Goal: Transaction & Acquisition: Purchase product/service

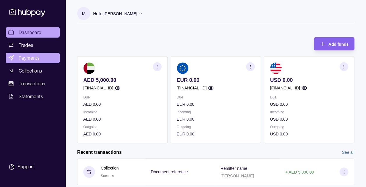
click at [33, 59] on span "Payments" at bounding box center [29, 57] width 21 height 7
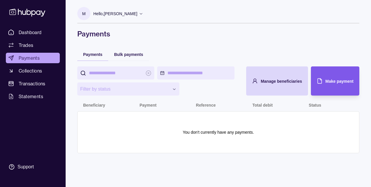
click at [340, 82] on span "Make payment" at bounding box center [339, 81] width 28 height 5
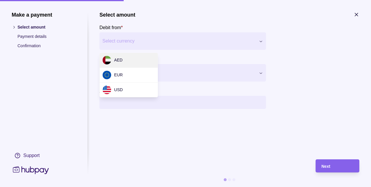
click at [207, 187] on div "Make a payment Select amount Payment details Confirmation Support Select amount…" at bounding box center [185, 187] width 371 height 0
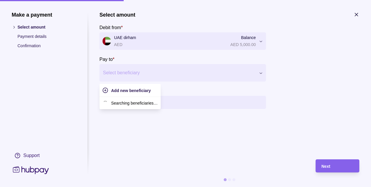
click at [138, 72] on div at bounding box center [179, 73] width 152 height 8
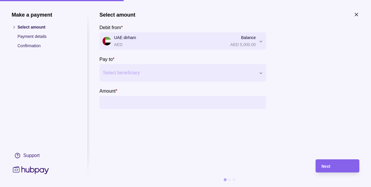
click at [230, 85] on section "Select amount Debit from * [GEOGRAPHIC_DATA] dirham AED Balance AED 5,000.00 **…" at bounding box center [182, 60] width 166 height 97
click at [354, 17] on icon "button" at bounding box center [356, 15] width 6 height 6
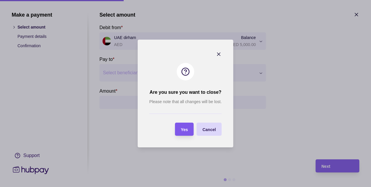
click at [185, 127] on span "Yes" at bounding box center [184, 129] width 7 height 5
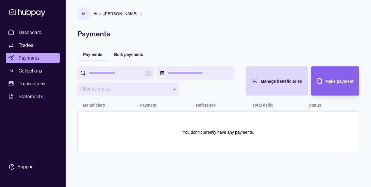
click at [143, 14] on icon at bounding box center [141, 13] width 4 height 4
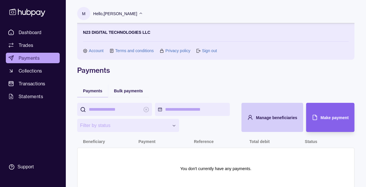
click at [277, 113] on div "Manage beneficiaries" at bounding box center [268, 117] width 59 height 29
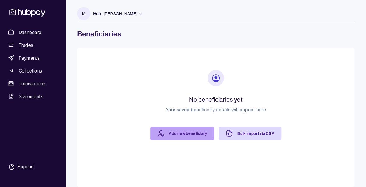
click at [189, 138] on link "Add new beneficiary" at bounding box center [182, 133] width 64 height 13
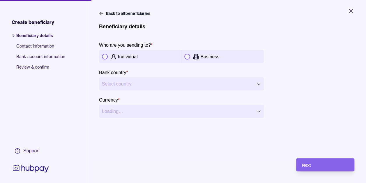
click at [187, 56] on button "button" at bounding box center [187, 57] width 6 height 6
click at [168, 83] on html "**********" at bounding box center [183, 91] width 366 height 183
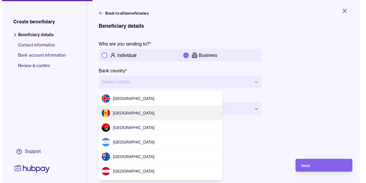
scroll to position [1778, 0]
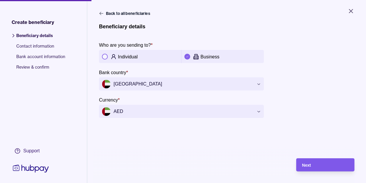
click at [309, 167] on span "Next" at bounding box center [306, 165] width 9 height 5
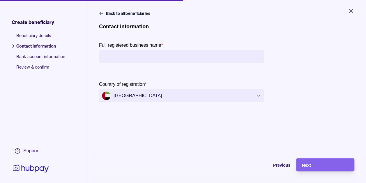
click at [155, 55] on input "Full registered business name *" at bounding box center [181, 56] width 159 height 13
paste input "**********"
type input "**********"
click at [314, 171] on div "Next" at bounding box center [320, 164] width 55 height 13
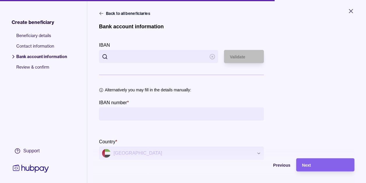
click at [139, 53] on input "IBAN" at bounding box center [159, 56] width 96 height 13
paste input "**********"
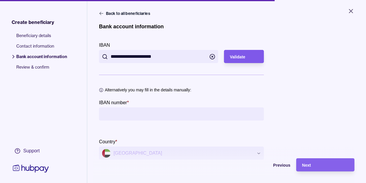
type input "**********"
click at [245, 57] on span "Validate" at bounding box center [237, 56] width 15 height 5
type input "**********"
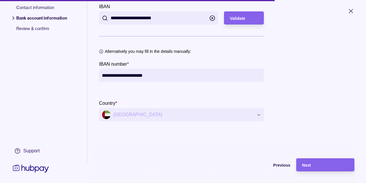
scroll to position [38, 0]
click at [321, 166] on div "Next" at bounding box center [325, 164] width 47 height 7
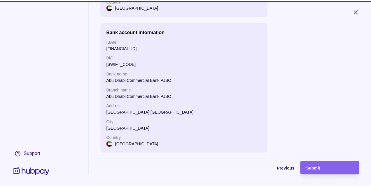
scroll to position [126, 0]
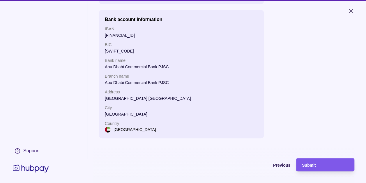
click at [327, 168] on div "Submit" at bounding box center [325, 164] width 47 height 7
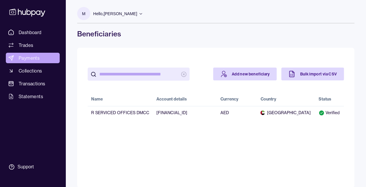
click at [36, 54] on link "Payments" at bounding box center [33, 58] width 54 height 10
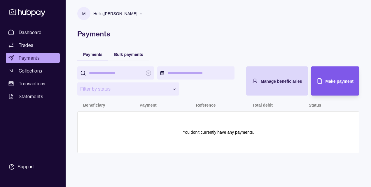
click at [340, 80] on span "Make payment" at bounding box center [339, 81] width 28 height 5
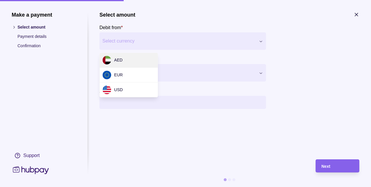
click at [202, 187] on div "Make a payment Select amount Payment details Confirmation Support Select amount…" at bounding box center [185, 187] width 371 height 0
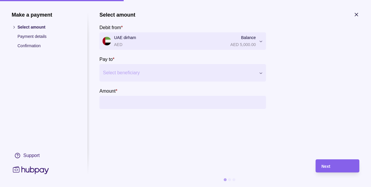
click at [161, 73] on div at bounding box center [179, 73] width 152 height 8
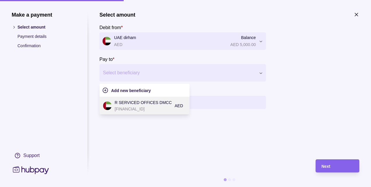
click at [145, 104] on p "R SERVICED OFFICES DMCC" at bounding box center [143, 102] width 57 height 6
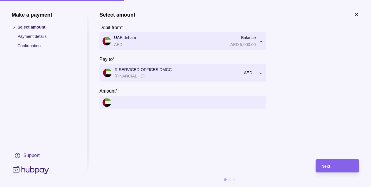
click at [139, 101] on input "Amount *" at bounding box center [188, 102] width 149 height 13
click at [155, 105] on input "Amount *" at bounding box center [188, 102] width 149 height 13
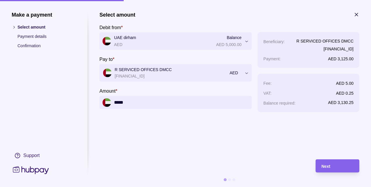
type input "*****"
click at [186, 133] on section "**********" at bounding box center [229, 83] width 260 height 142
click at [337, 168] on div "Next" at bounding box center [337, 166] width 32 height 7
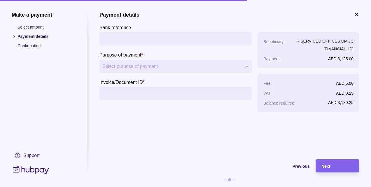
click at [189, 39] on input "Bank reference" at bounding box center [175, 38] width 146 height 13
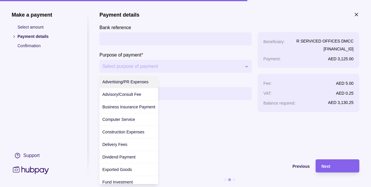
click at [199, 187] on div "**********" at bounding box center [185, 187] width 371 height 0
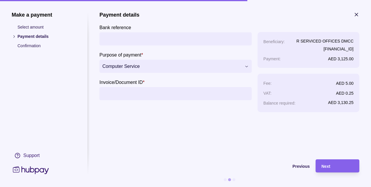
click at [162, 92] on input "Invoice/Document ID *" at bounding box center [175, 93] width 146 height 13
paste input "**********"
type input "**********"
click at [161, 41] on input "Bank reference" at bounding box center [175, 38] width 146 height 13
type input "**********"
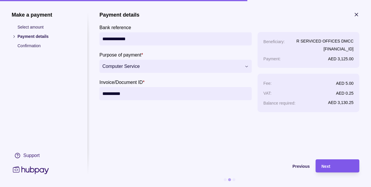
click at [345, 166] on div "Next" at bounding box center [337, 166] width 32 height 7
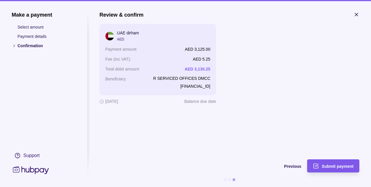
click at [341, 165] on span "Submit payment" at bounding box center [337, 166] width 32 height 5
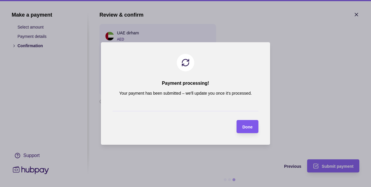
click at [249, 125] on span "Done" at bounding box center [247, 127] width 10 height 5
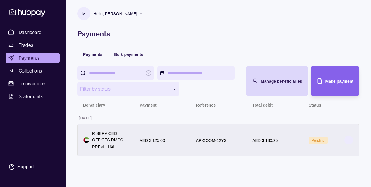
click at [261, 140] on p "AED 3,130.25" at bounding box center [264, 140] width 25 height 5
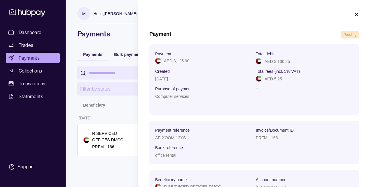
click at [355, 15] on icon "button" at bounding box center [356, 14] width 3 height 3
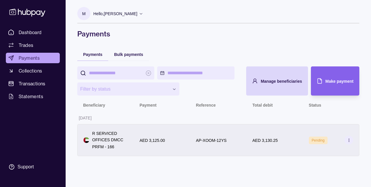
click at [348, 141] on icon at bounding box center [349, 140] width 4 height 4
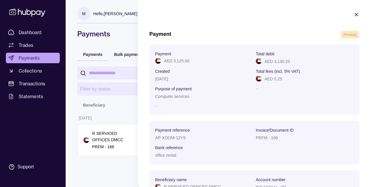
click at [353, 15] on icon "button" at bounding box center [356, 15] width 6 height 6
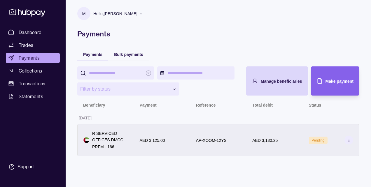
click at [347, 139] on icon at bounding box center [349, 140] width 4 height 4
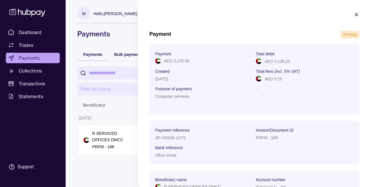
scroll to position [27, 0]
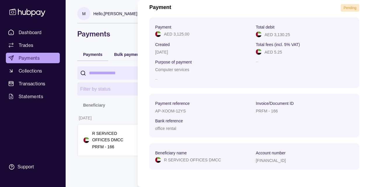
click at [117, 50] on html "**********" at bounding box center [185, 93] width 371 height 187
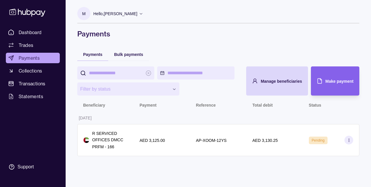
click at [25, 57] on span "Payments" at bounding box center [29, 57] width 21 height 7
click at [38, 31] on span "Dashboard" at bounding box center [30, 32] width 23 height 7
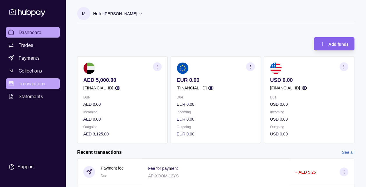
click at [37, 81] on span "Transactions" at bounding box center [32, 83] width 27 height 7
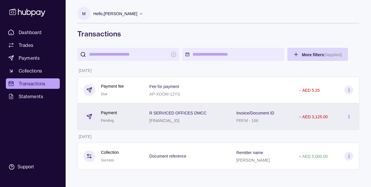
click at [349, 118] on circle at bounding box center [348, 118] width 0 height 0
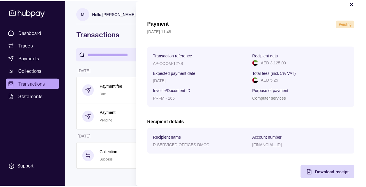
scroll to position [15, 0]
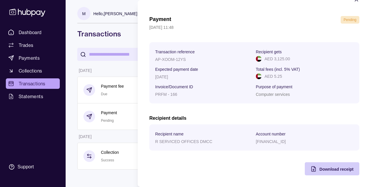
click at [332, 170] on span "Download receipt" at bounding box center [336, 169] width 34 height 5
click at [131, 30] on html "Dashboard Trades Payments Collections Transactions Statements Support M Hello, …" at bounding box center [185, 93] width 371 height 187
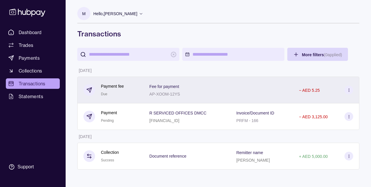
click at [349, 90] on circle at bounding box center [348, 90] width 0 height 0
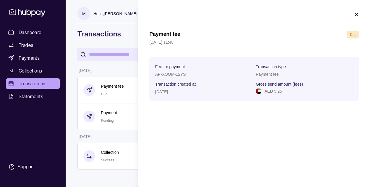
click at [356, 14] on icon "button" at bounding box center [356, 15] width 6 height 6
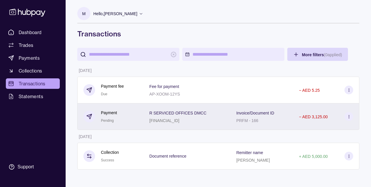
click at [282, 117] on div "Invoice/Document ID PRFM - 166" at bounding box center [261, 116] width 51 height 15
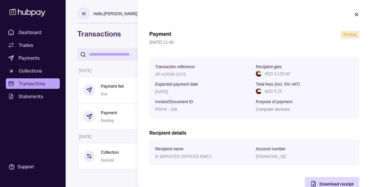
click at [355, 15] on icon "button" at bounding box center [356, 14] width 3 height 3
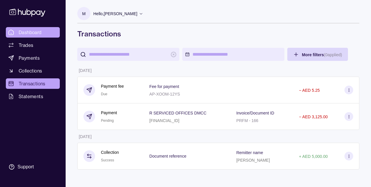
click at [27, 29] on span "Dashboard" at bounding box center [30, 32] width 23 height 7
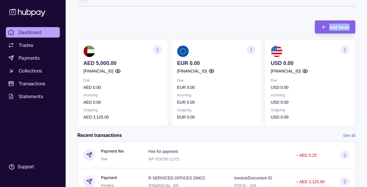
scroll to position [12, 0]
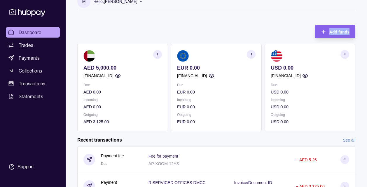
drag, startPoint x: 365, startPoint y: 30, endPoint x: 363, endPoint y: 5, distance: 24.9
click at [363, 5] on div "M Hello, [PERSON_NAME] GOPINATH N23 DIGITAL TECHNOLOGIES LLC Account Terms and …" at bounding box center [216, 113] width 301 height 250
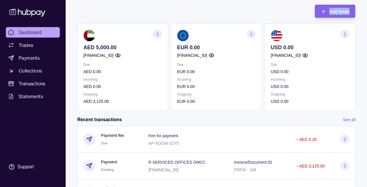
scroll to position [69, 0]
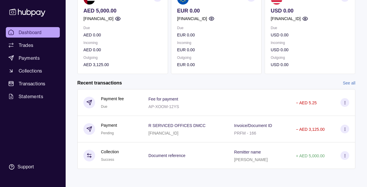
click at [349, 82] on link "See all" at bounding box center [348, 83] width 13 height 6
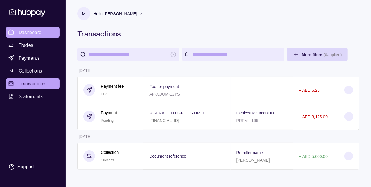
click at [33, 32] on span "Dashboard" at bounding box center [30, 32] width 23 height 7
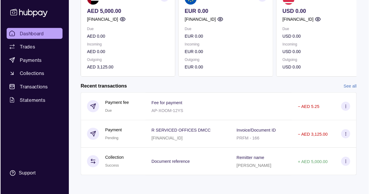
scroll to position [63, 0]
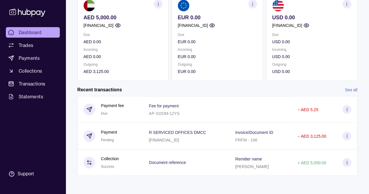
click at [346, 88] on link "See all" at bounding box center [350, 90] width 13 height 6
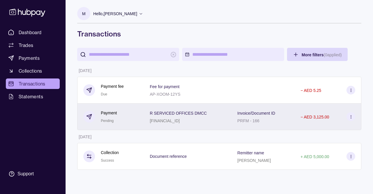
click at [194, 117] on div "[FINANCIAL_ID]" at bounding box center [178, 120] width 57 height 7
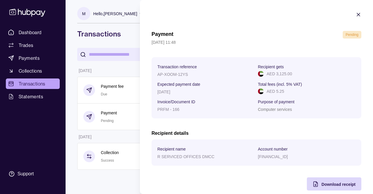
click at [356, 15] on icon "button" at bounding box center [359, 15] width 6 height 6
